Goal: Task Accomplishment & Management: Manage account settings

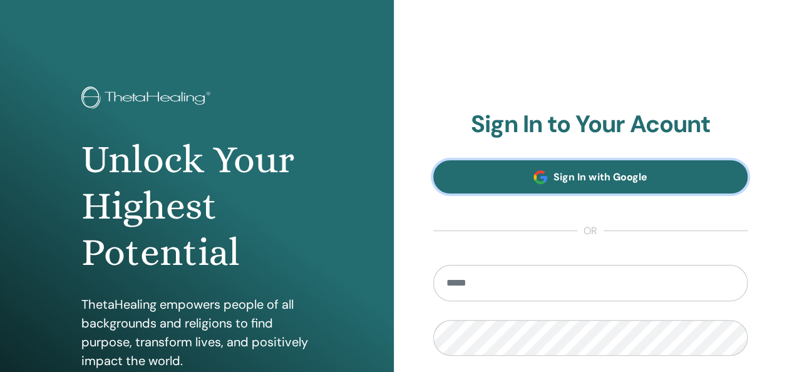
click at [617, 188] on link "Sign In with Google" at bounding box center [590, 176] width 315 height 33
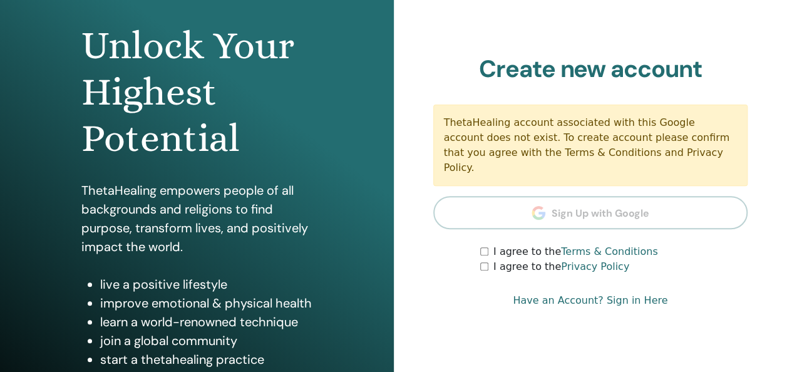
scroll to position [131, 0]
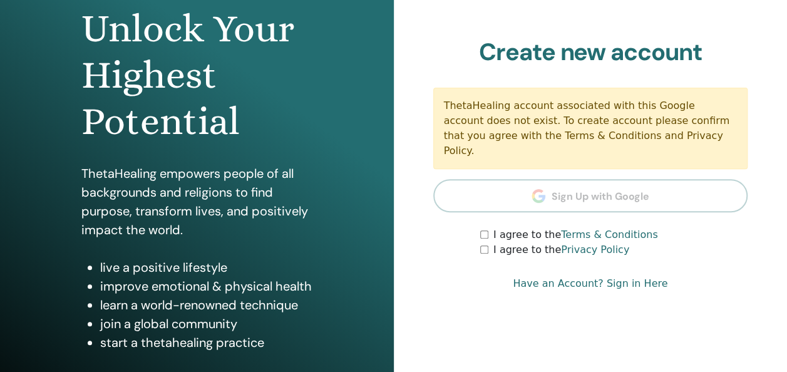
click at [486, 248] on div "I agree to the Privacy Policy" at bounding box center [613, 249] width 267 height 15
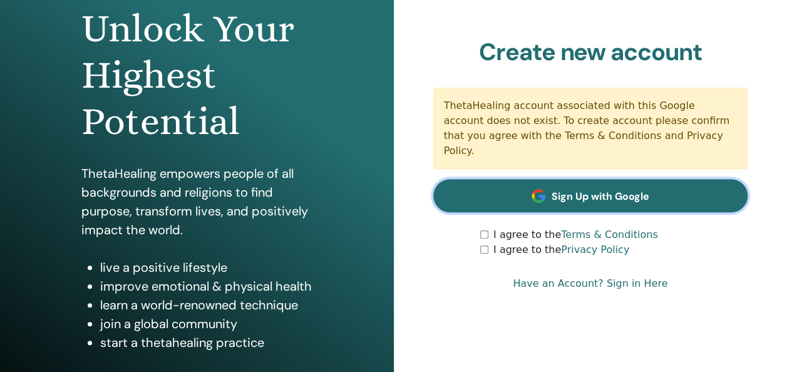
click at [568, 190] on span "Sign Up with Google" at bounding box center [600, 196] width 98 height 13
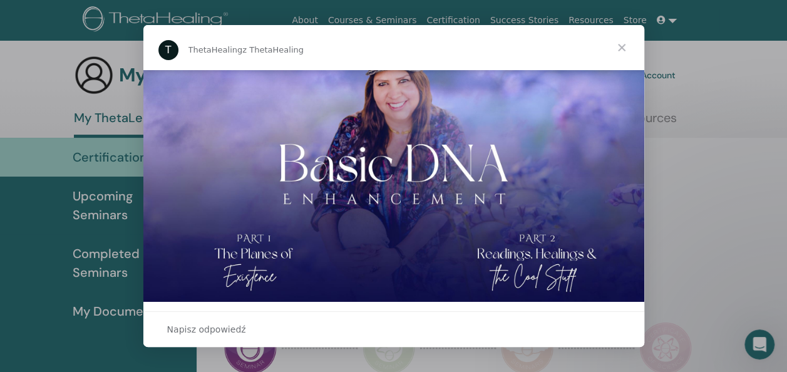
scroll to position [370, 0]
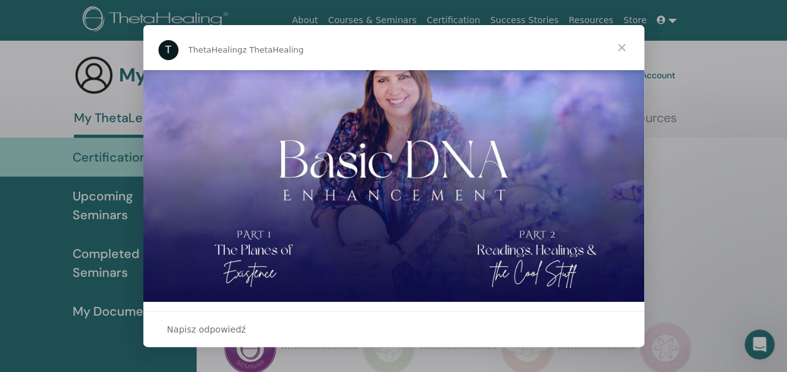
click at [622, 48] on span "Zamknij" at bounding box center [621, 47] width 45 height 45
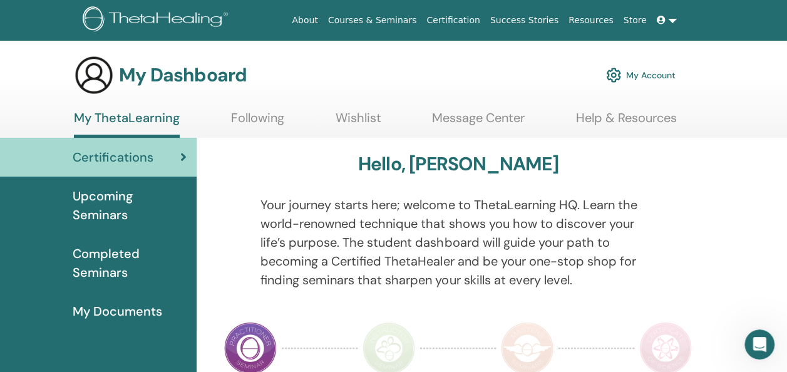
click at [129, 307] on span "My Documents" at bounding box center [117, 311] width 89 height 19
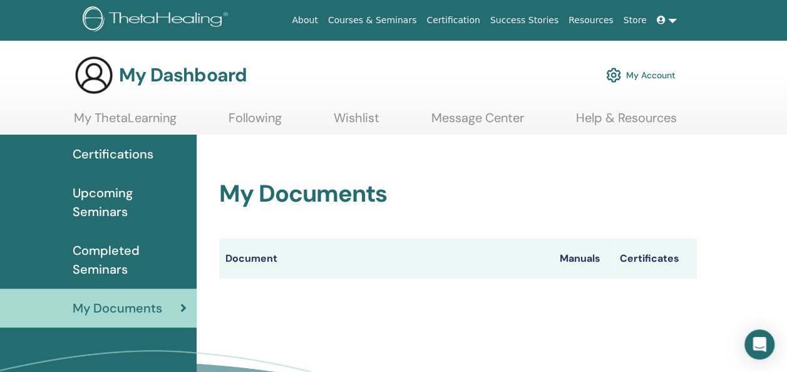
click at [101, 252] on span "Completed Seminars" at bounding box center [130, 260] width 114 height 38
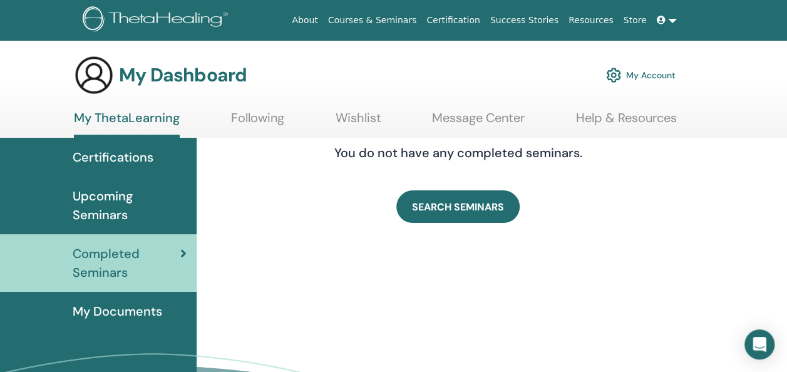
click at [101, 252] on span "Completed Seminars" at bounding box center [127, 263] width 108 height 38
click at [104, 207] on span "Upcoming Seminars" at bounding box center [130, 205] width 114 height 38
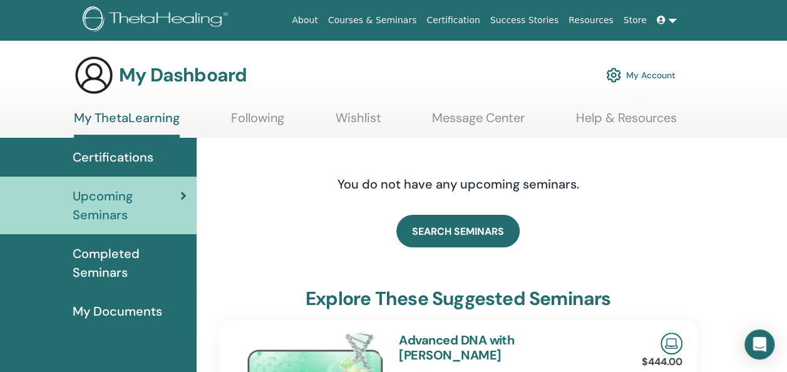
click at [664, 19] on icon at bounding box center [660, 20] width 9 height 9
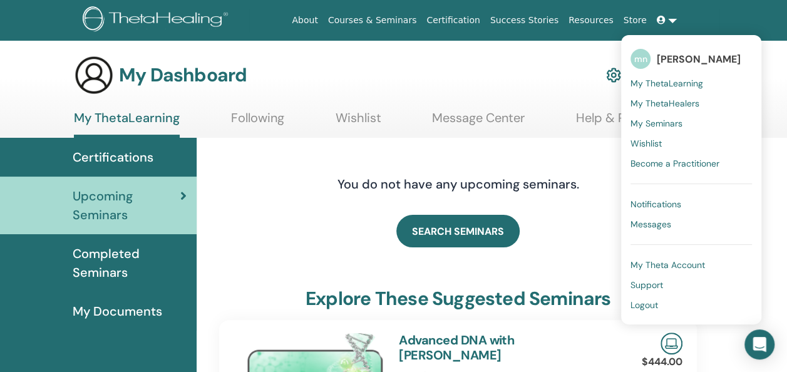
click at [641, 305] on span "Logout" at bounding box center [644, 304] width 28 height 11
